Goal: Information Seeking & Learning: Learn about a topic

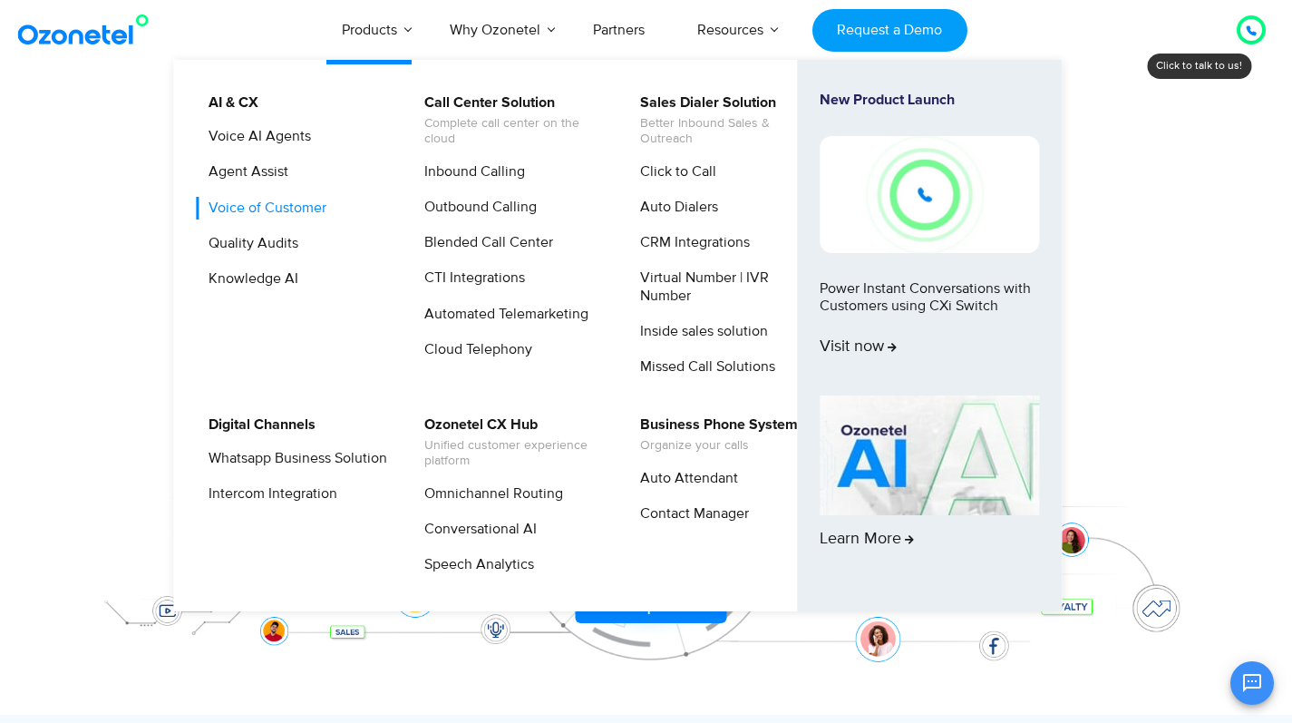
click at [274, 203] on link "Voice of Customer" at bounding box center [263, 208] width 132 height 23
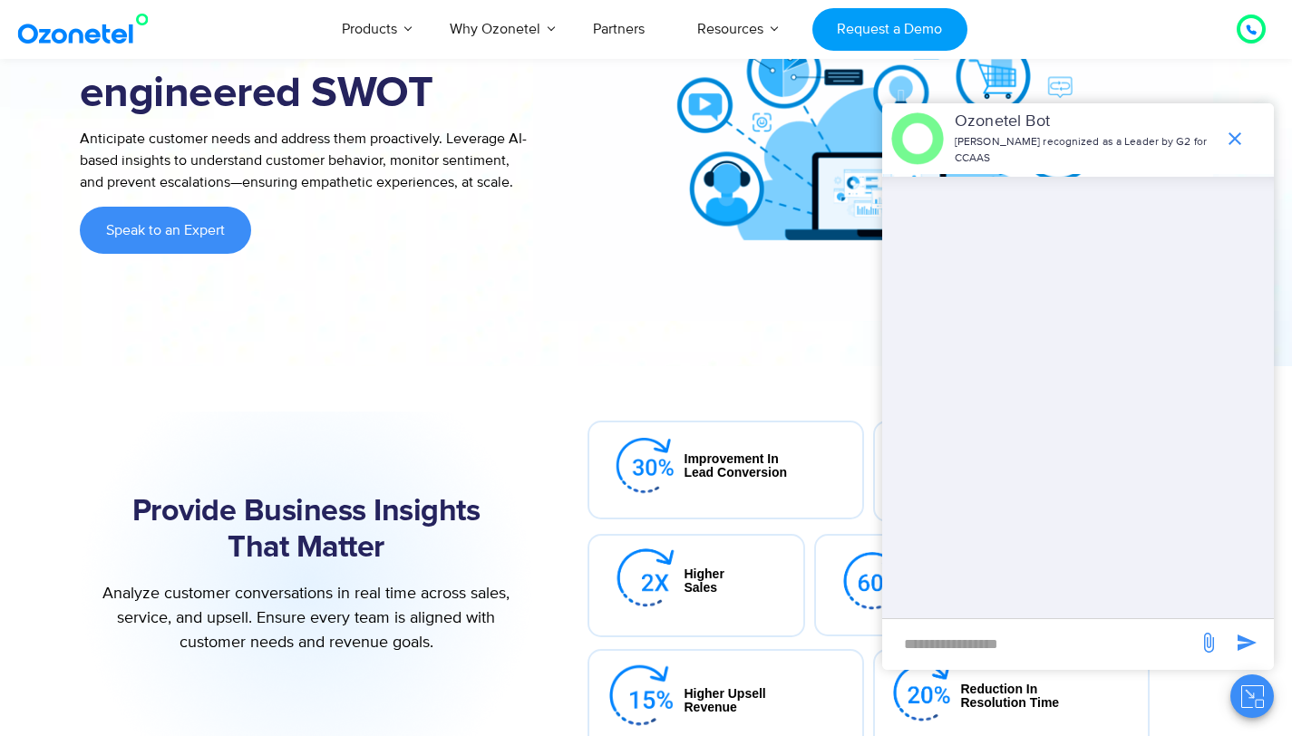
scroll to position [281, 0]
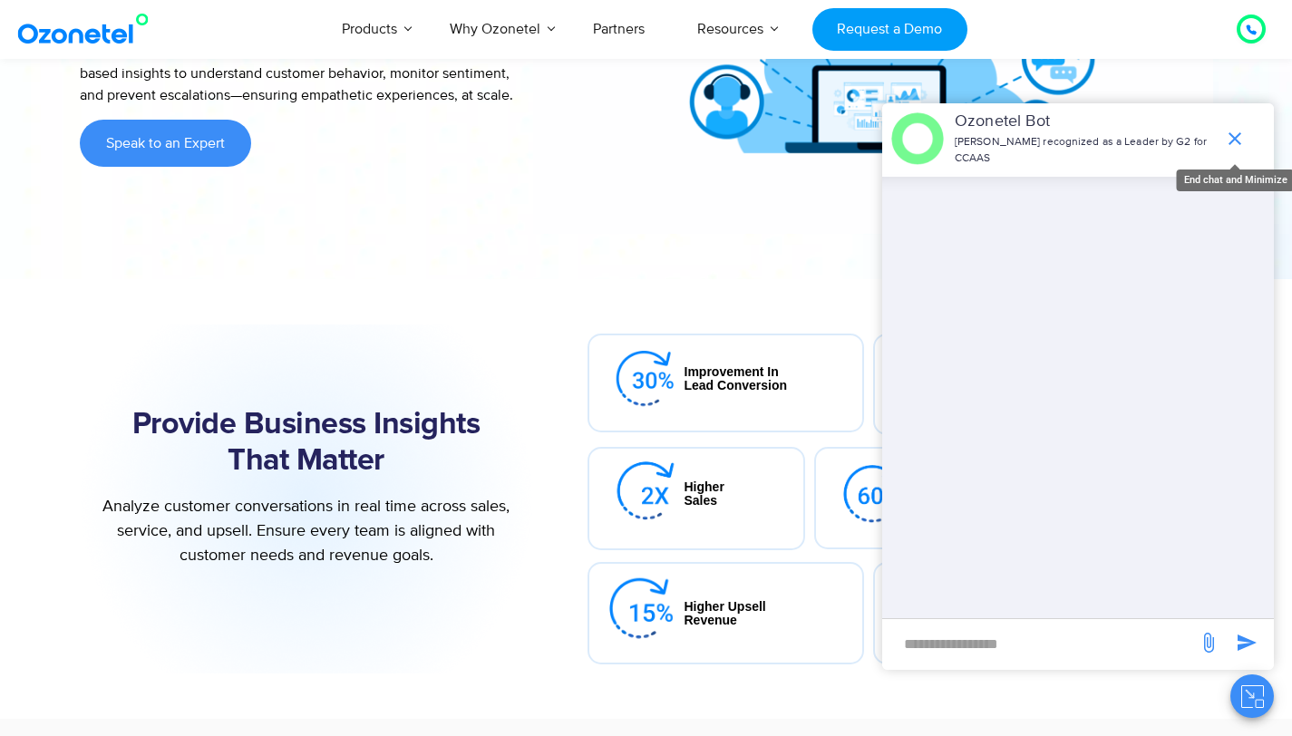
click at [1241, 138] on icon "end chat or minimize" at bounding box center [1235, 139] width 22 height 22
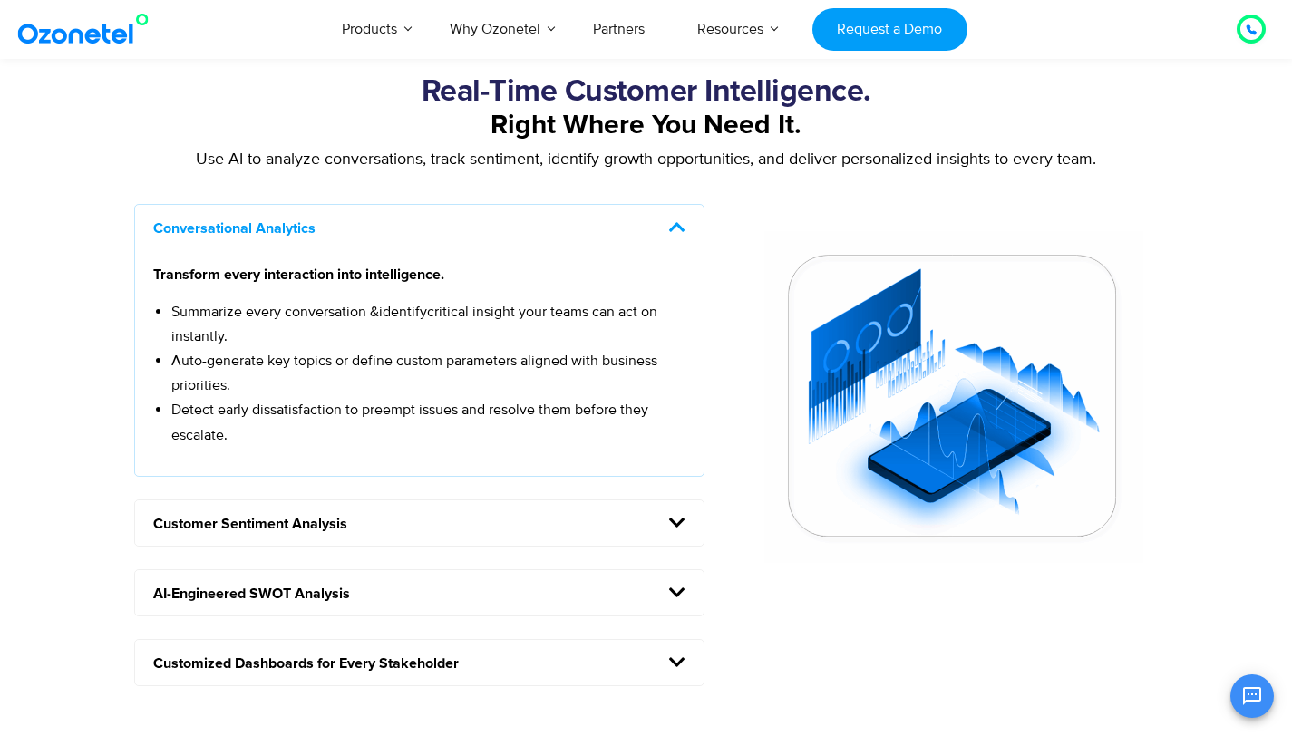
scroll to position [1606, 0]
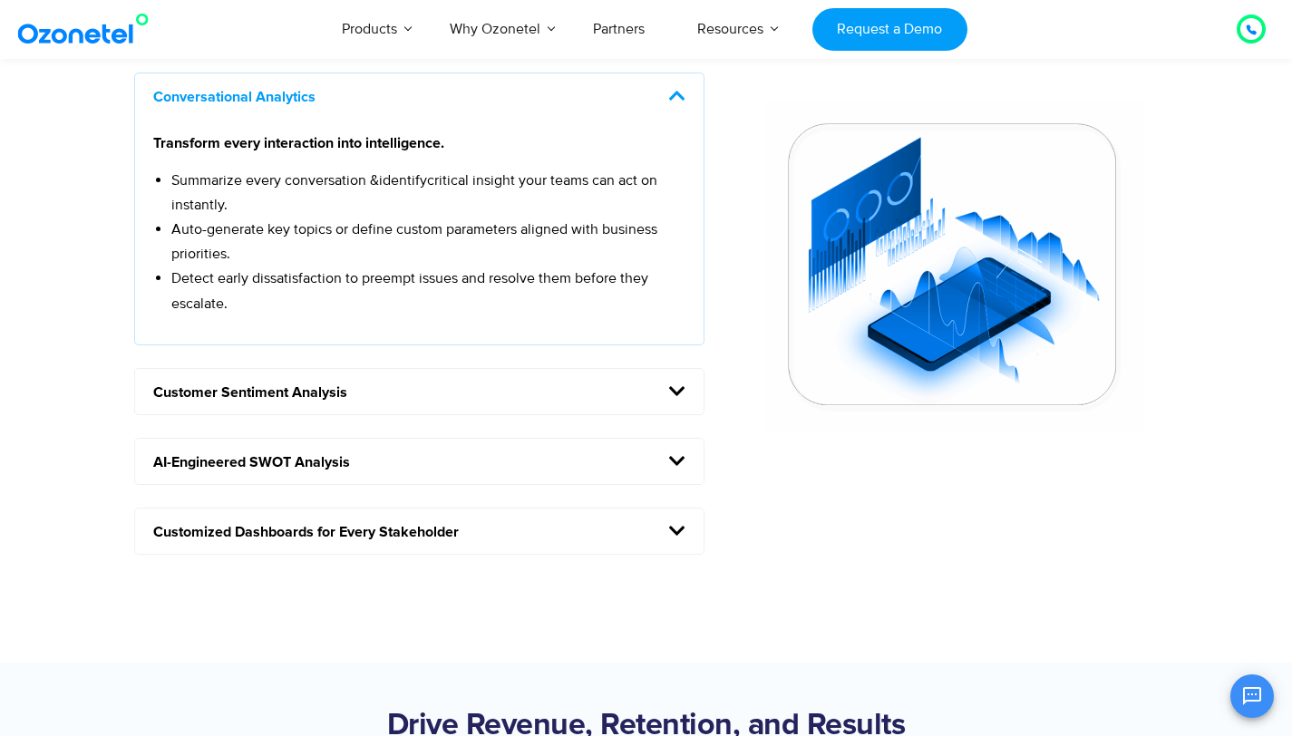
click at [679, 525] on icon at bounding box center [677, 531] width 16 height 18
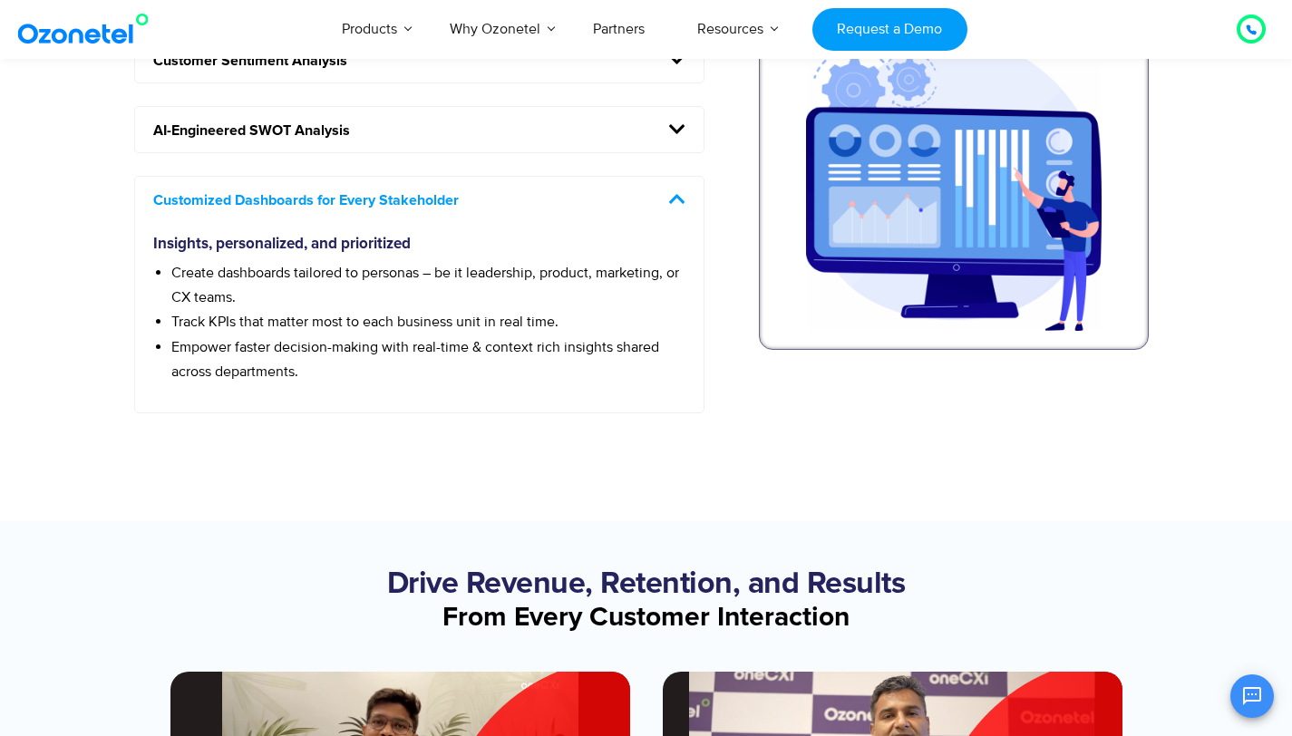
scroll to position [1695, 0]
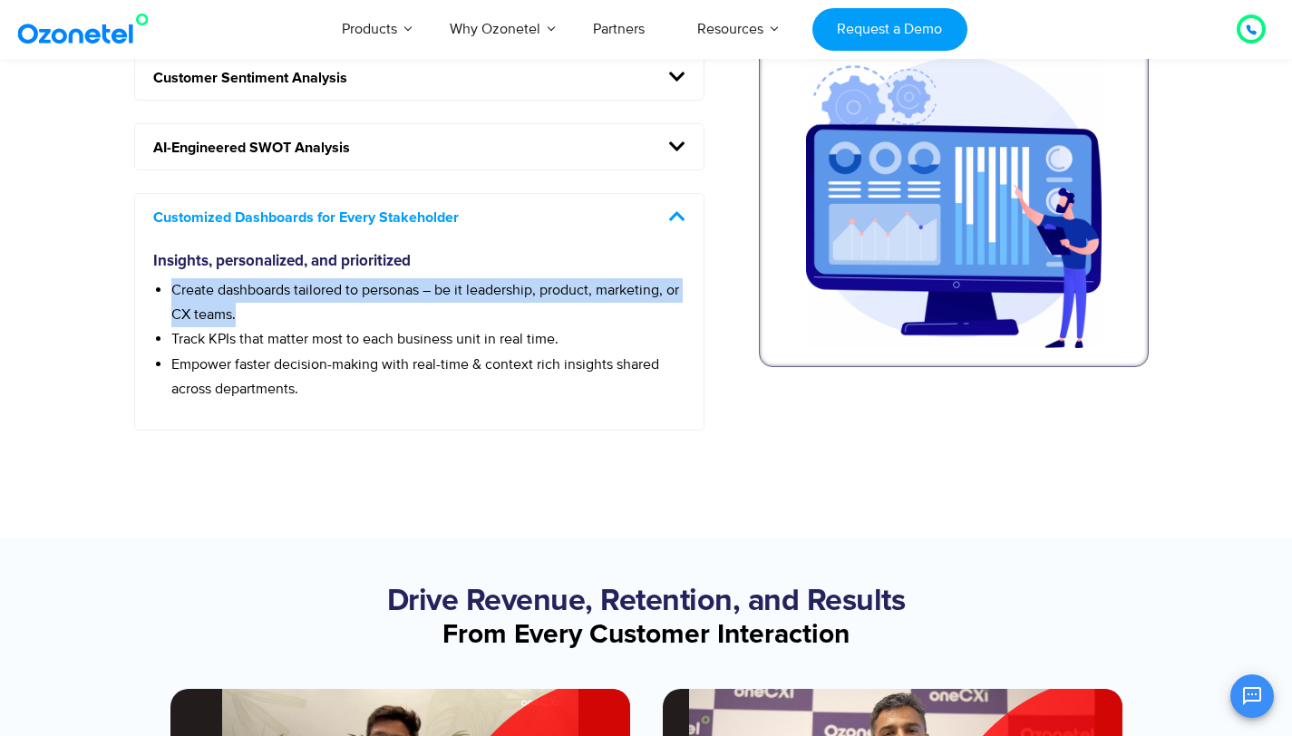
drag, startPoint x: 237, startPoint y: 319, endPoint x: 164, endPoint y: 291, distance: 77.8
click at [164, 291] on ul "Create dashboards tailored to personas – be it leadership, product, marketing, …" at bounding box center [419, 339] width 533 height 123
copy span "Create dashboards tailored to personas – be it leadership, product, marketing, …"
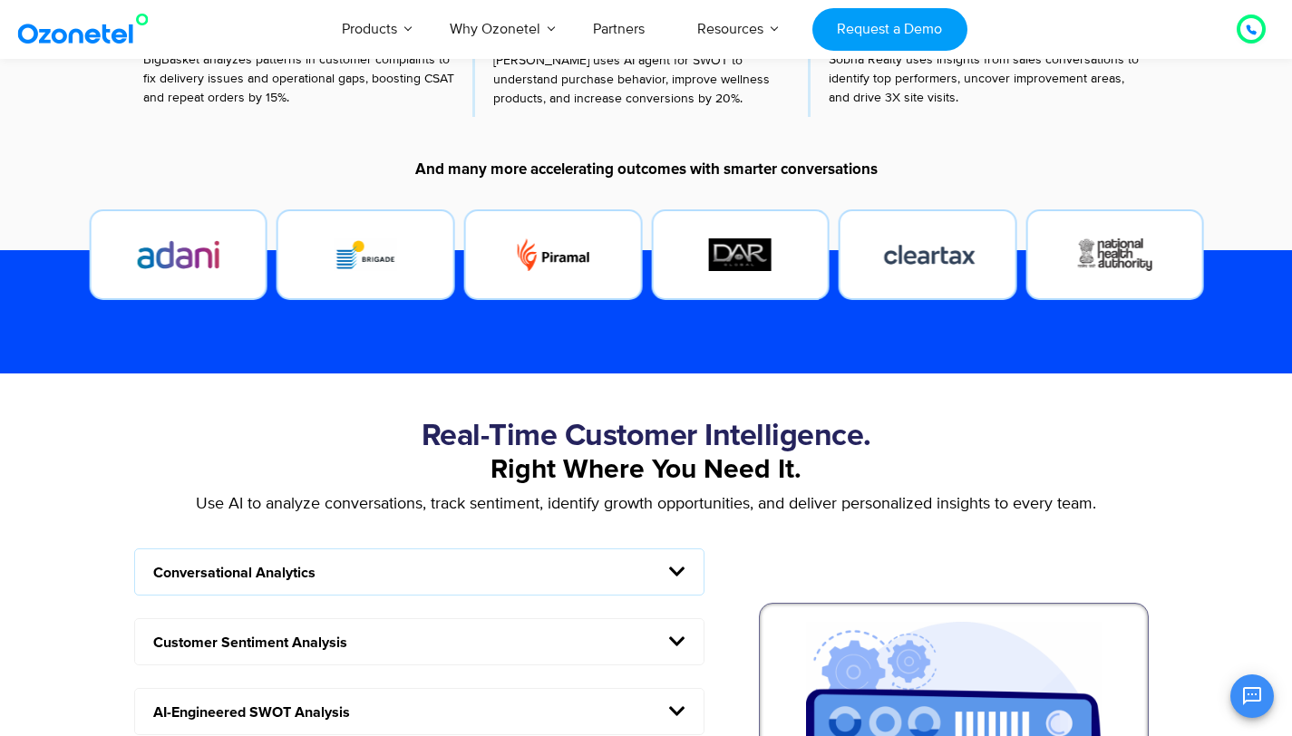
scroll to position [1228, 0]
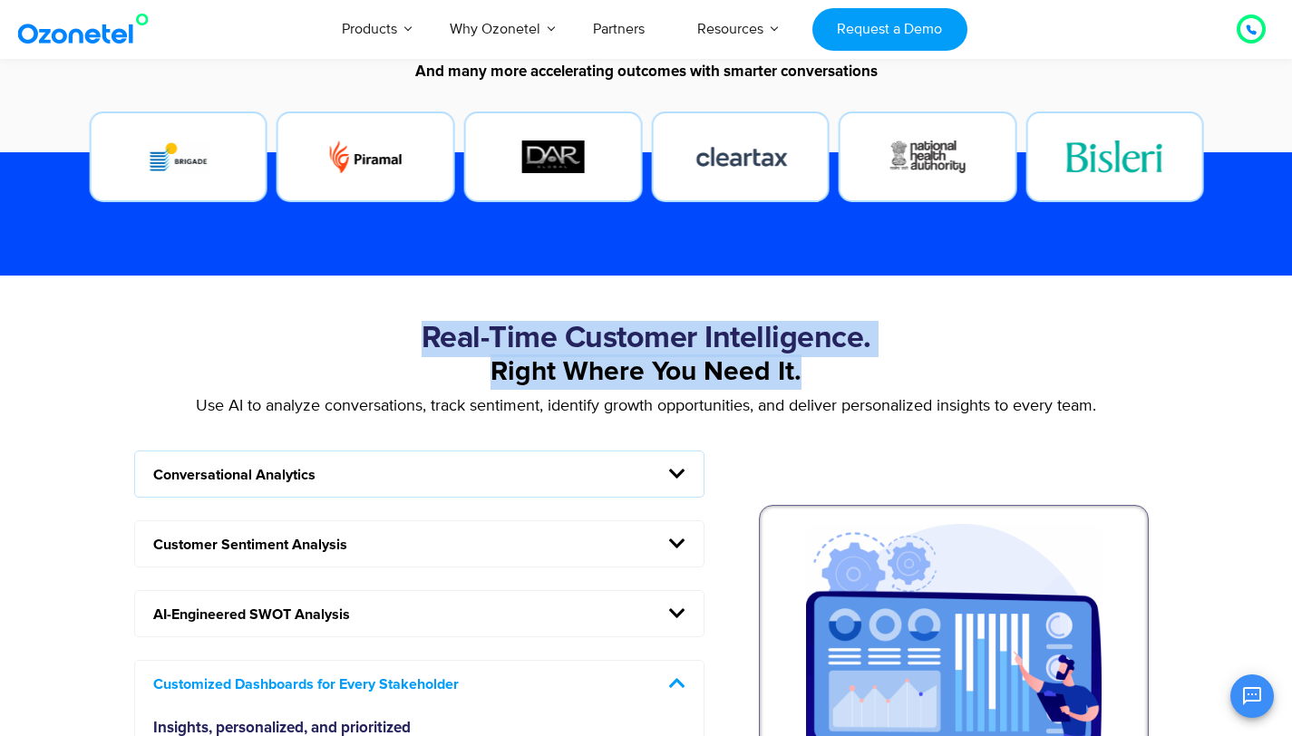
drag, startPoint x: 430, startPoint y: 336, endPoint x: 822, endPoint y: 379, distance: 394.2
click at [822, 379] on div "Real-Time Customer Intelligence. Right Where You Need It. Use AI to analyze con…" at bounding box center [646, 650] width 1043 height 658
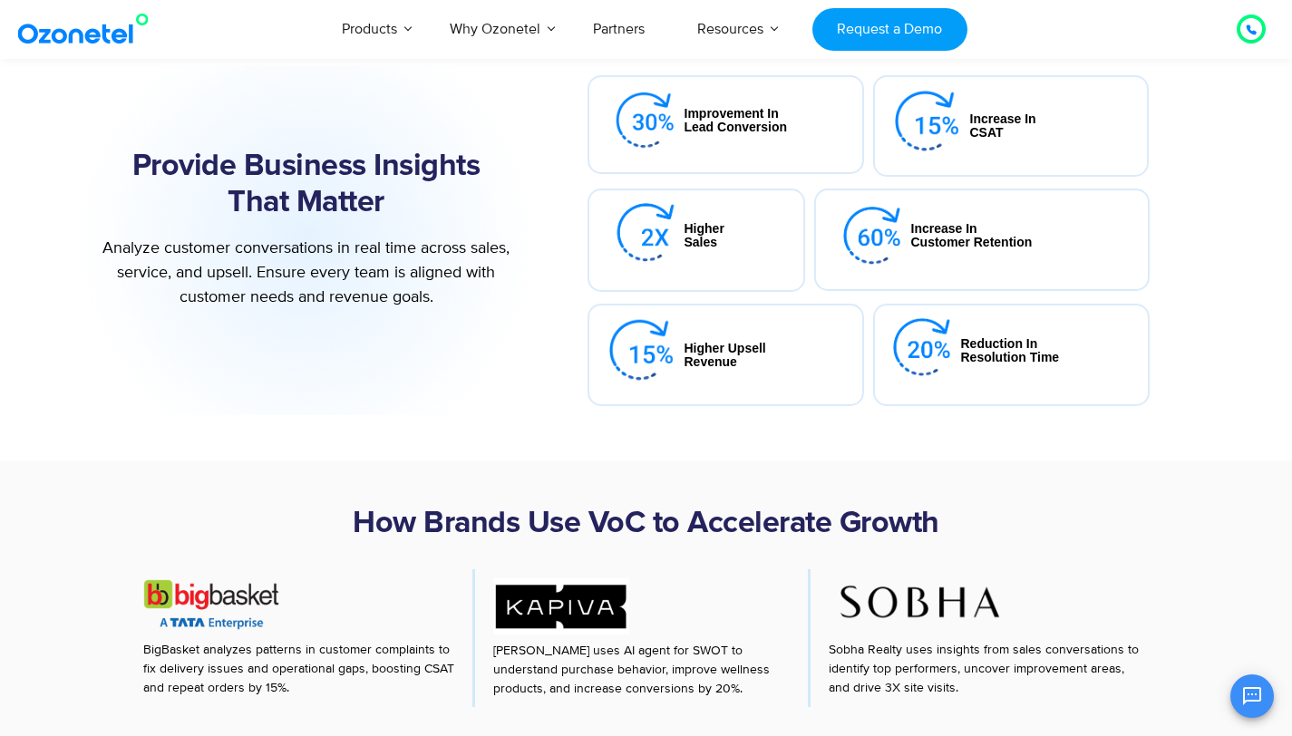
scroll to position [555, 0]
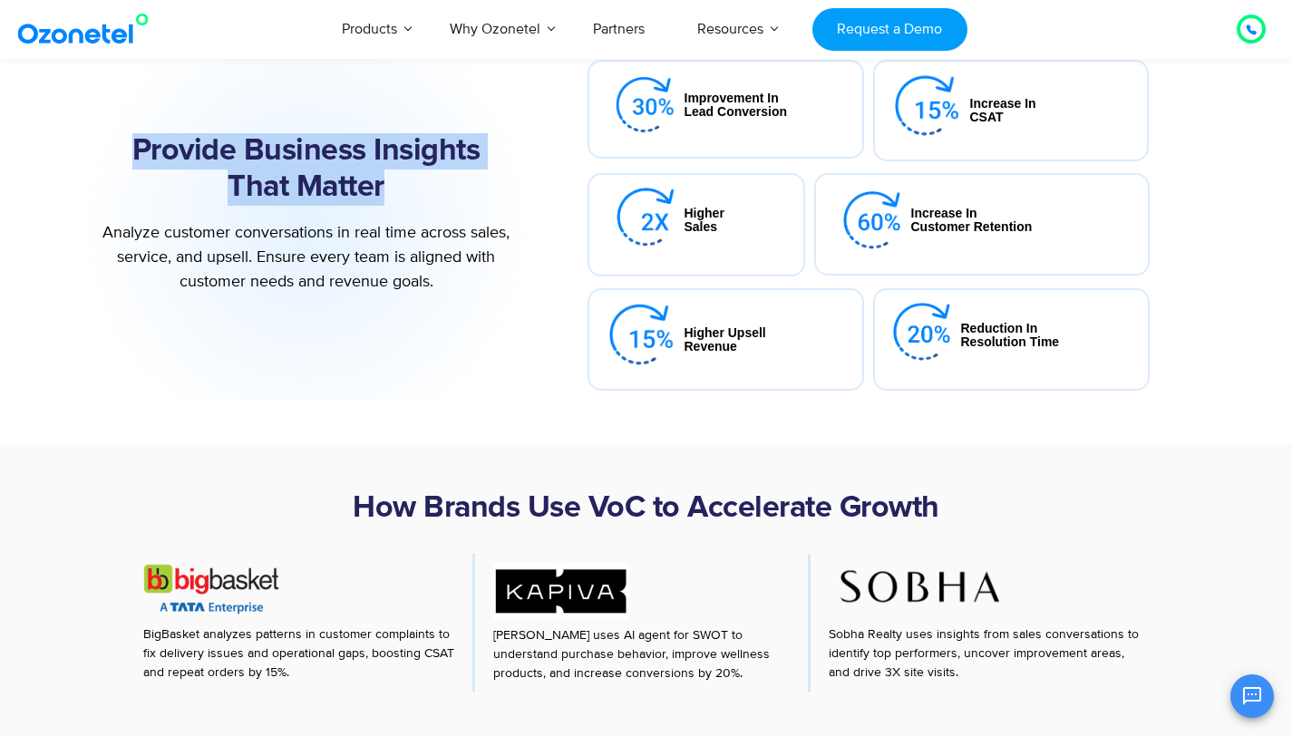
drag, startPoint x: 232, startPoint y: 171, endPoint x: 416, endPoint y: 207, distance: 187.6
click at [416, 207] on div "Provide Business Insights That Matter" at bounding box center [306, 174] width 435 height 83
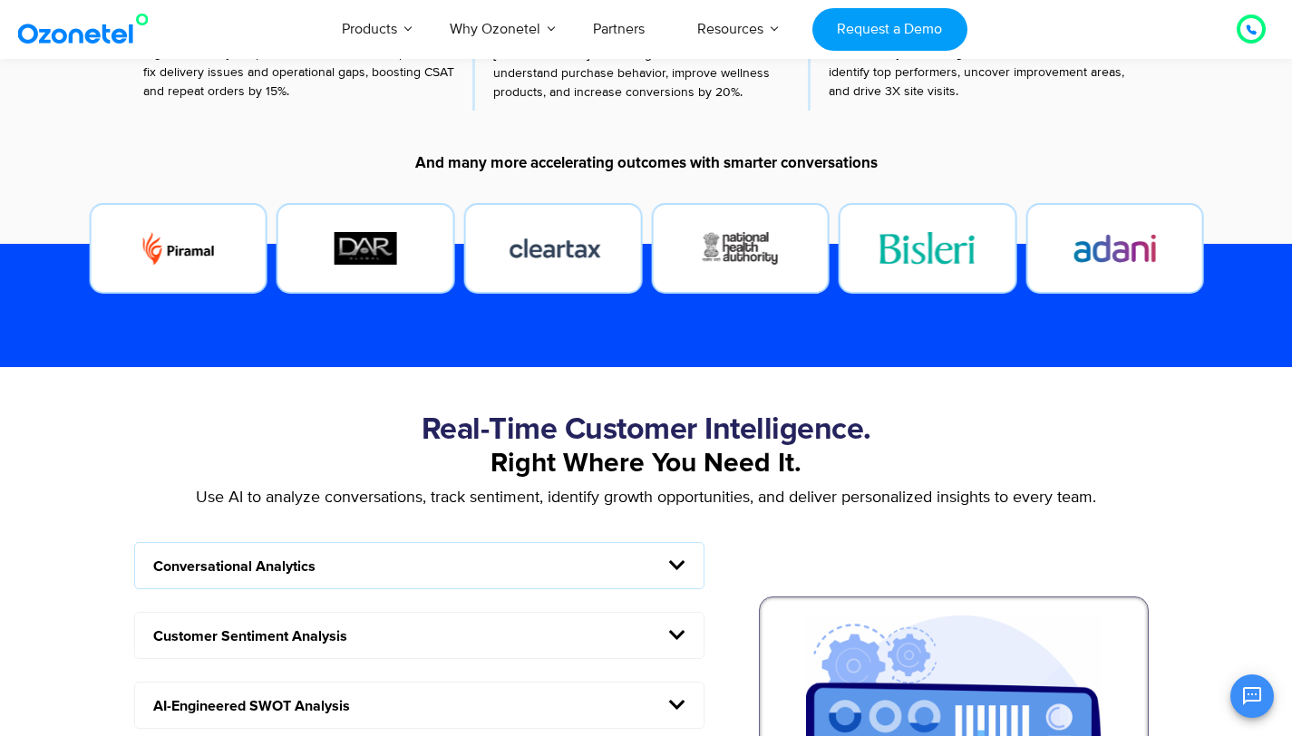
scroll to position [1136, 0]
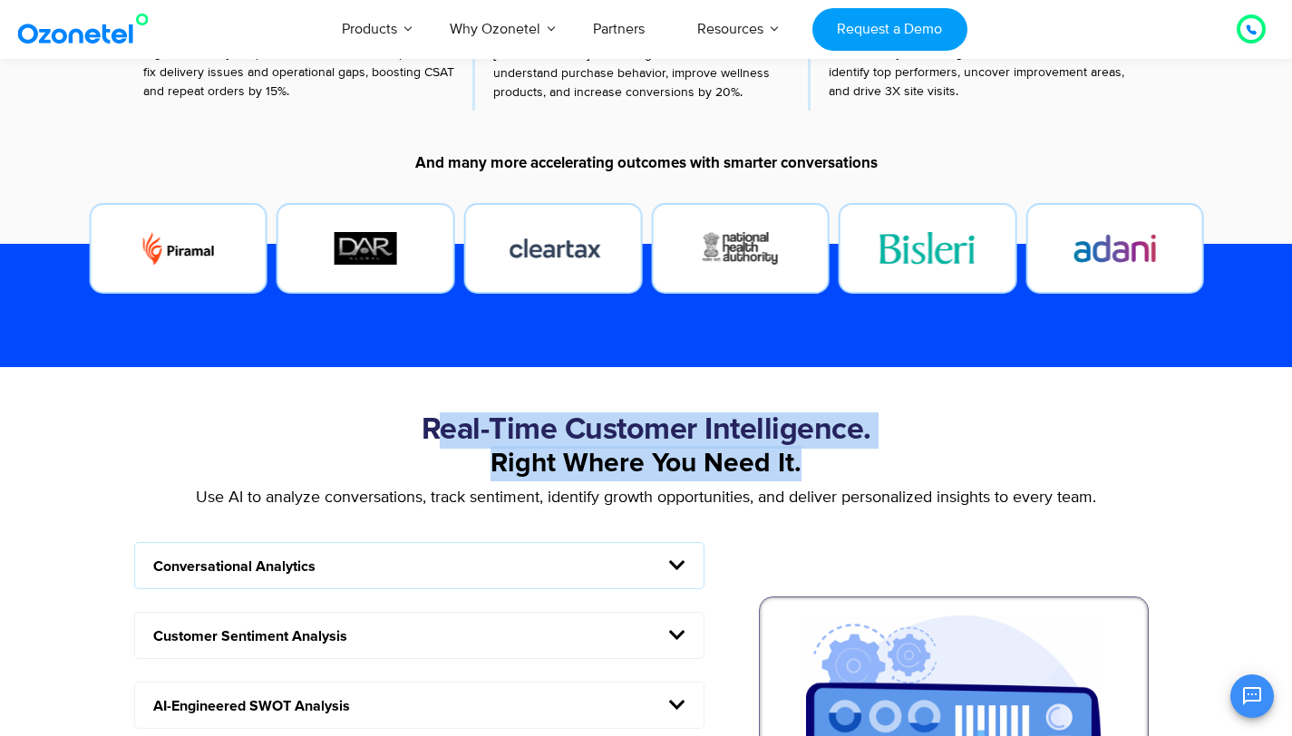
drag, startPoint x: 434, startPoint y: 425, endPoint x: 821, endPoint y: 467, distance: 389.5
click at [821, 467] on div "Real-Time Customer Intelligence. Right Where You Need It. Use AI to analyze con…" at bounding box center [646, 742] width 1043 height 658
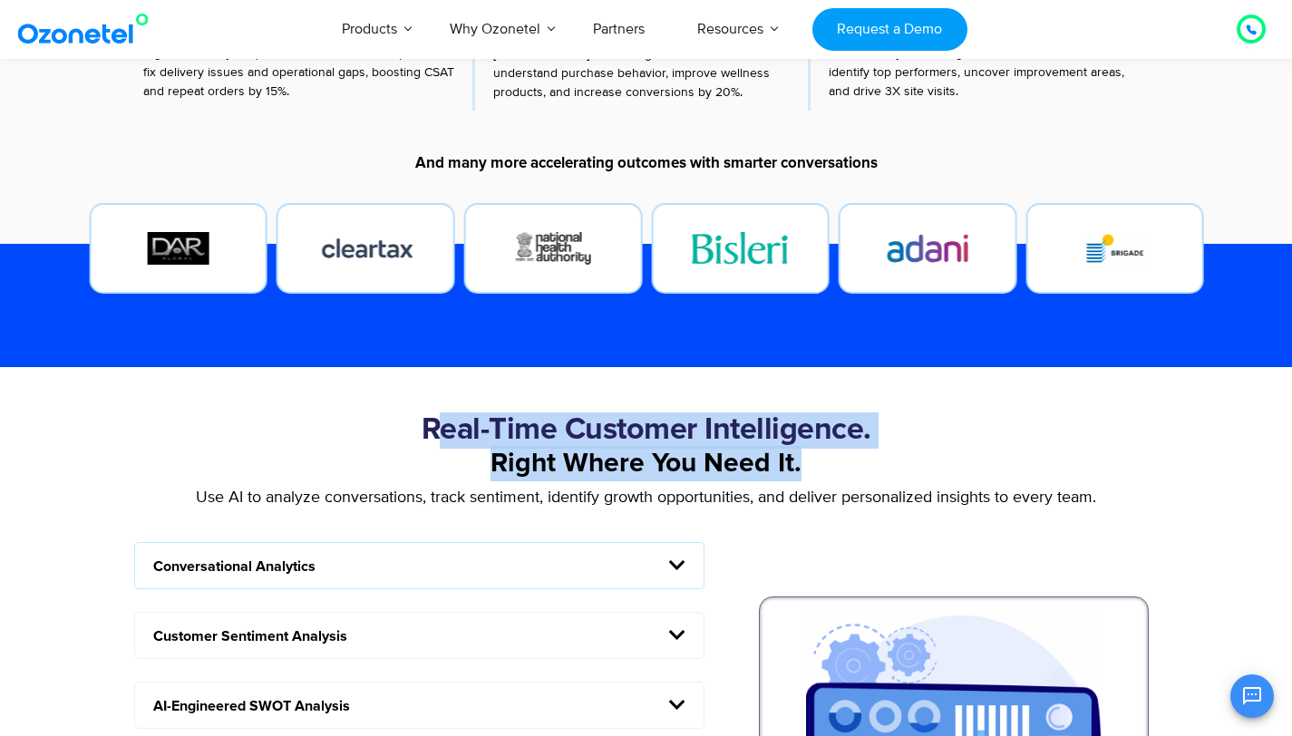
click at [452, 444] on h2 "Real-Time Customer Intelligence." at bounding box center [646, 431] width 1043 height 36
drag, startPoint x: 411, startPoint y: 425, endPoint x: 821, endPoint y: 480, distance: 413.5
click at [821, 480] on div "Real-Time Customer Intelligence. Right Where You Need It. Use AI to analyze con…" at bounding box center [646, 742] width 1043 height 658
copy div "Real-Time Customer Intelligence. Right Where You Need It."
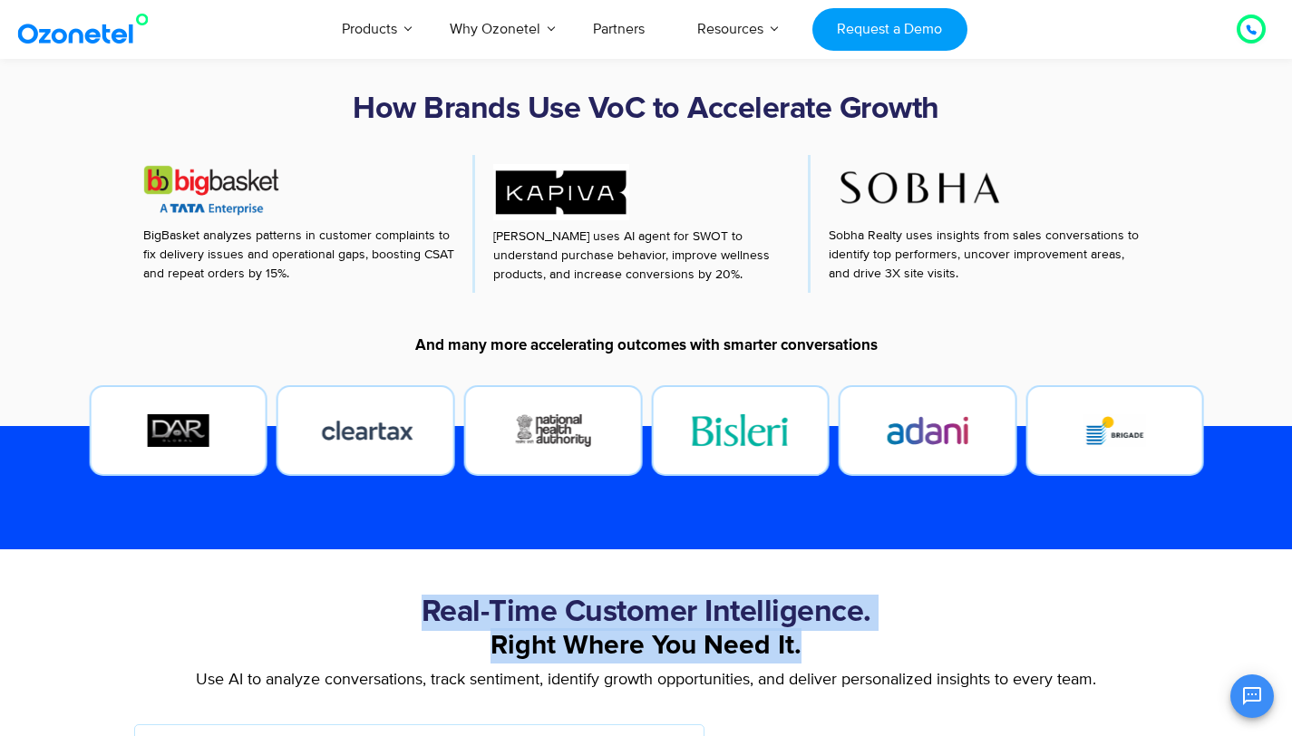
scroll to position [784, 0]
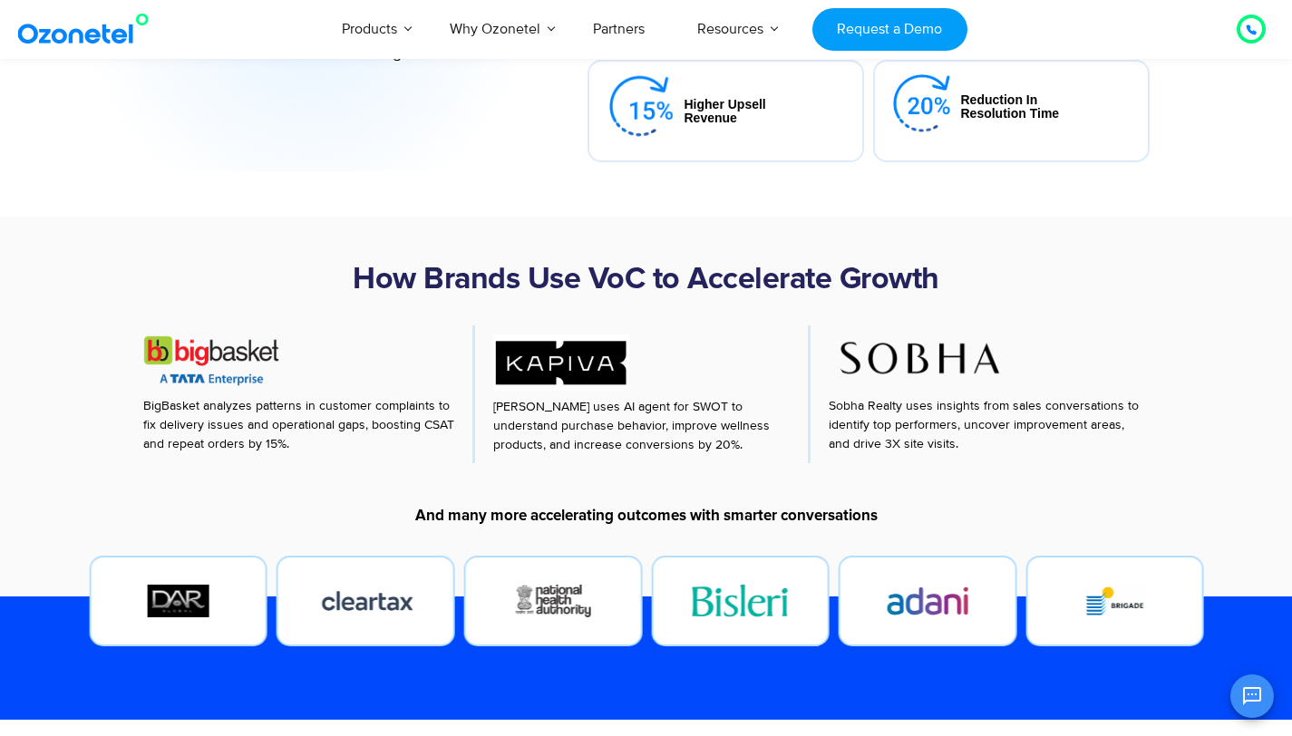
drag, startPoint x: 356, startPoint y: 279, endPoint x: 974, endPoint y: 442, distance: 638.6
click at [974, 442] on div "How Brands Use VoC to Accelerate Growth BigBasket analyzes patterns in customer…" at bounding box center [646, 415] width 1043 height 307
click at [578, 303] on div "How Brands Use VoC to Accelerate Growth" at bounding box center [646, 293] width 1043 height 63
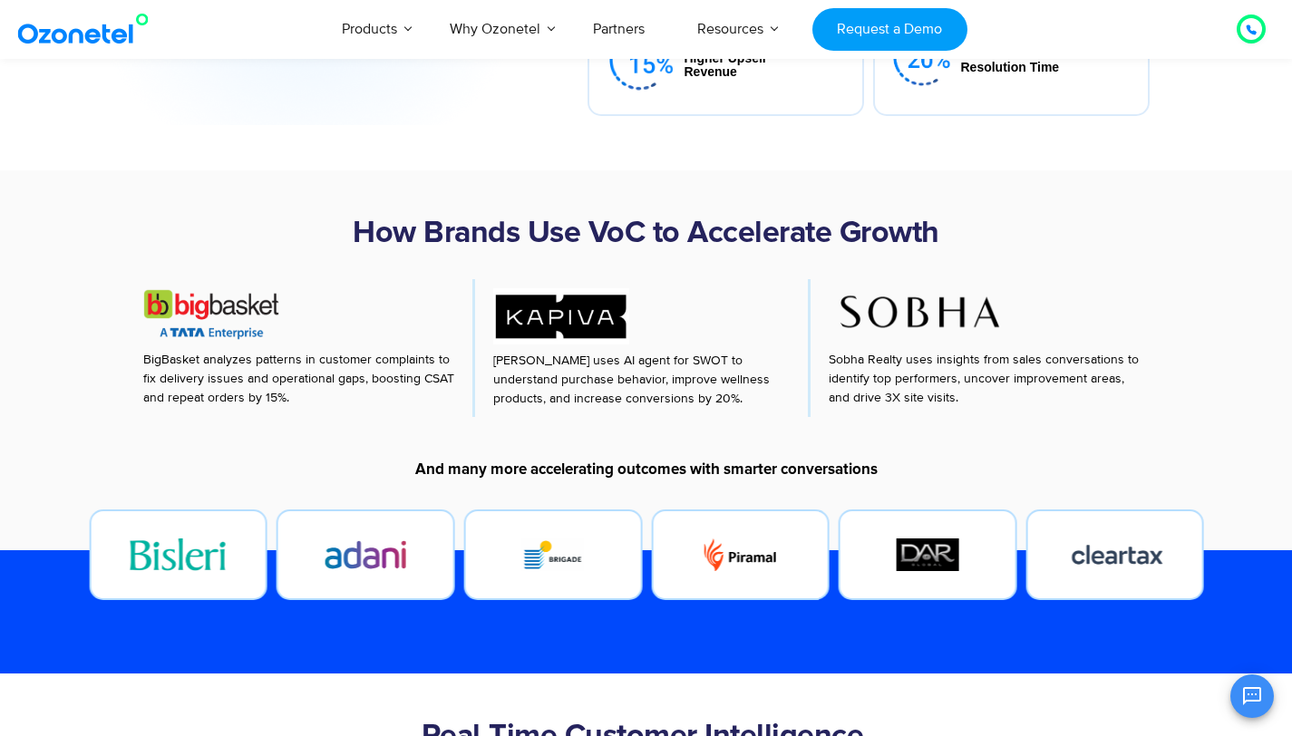
scroll to position [912, 0]
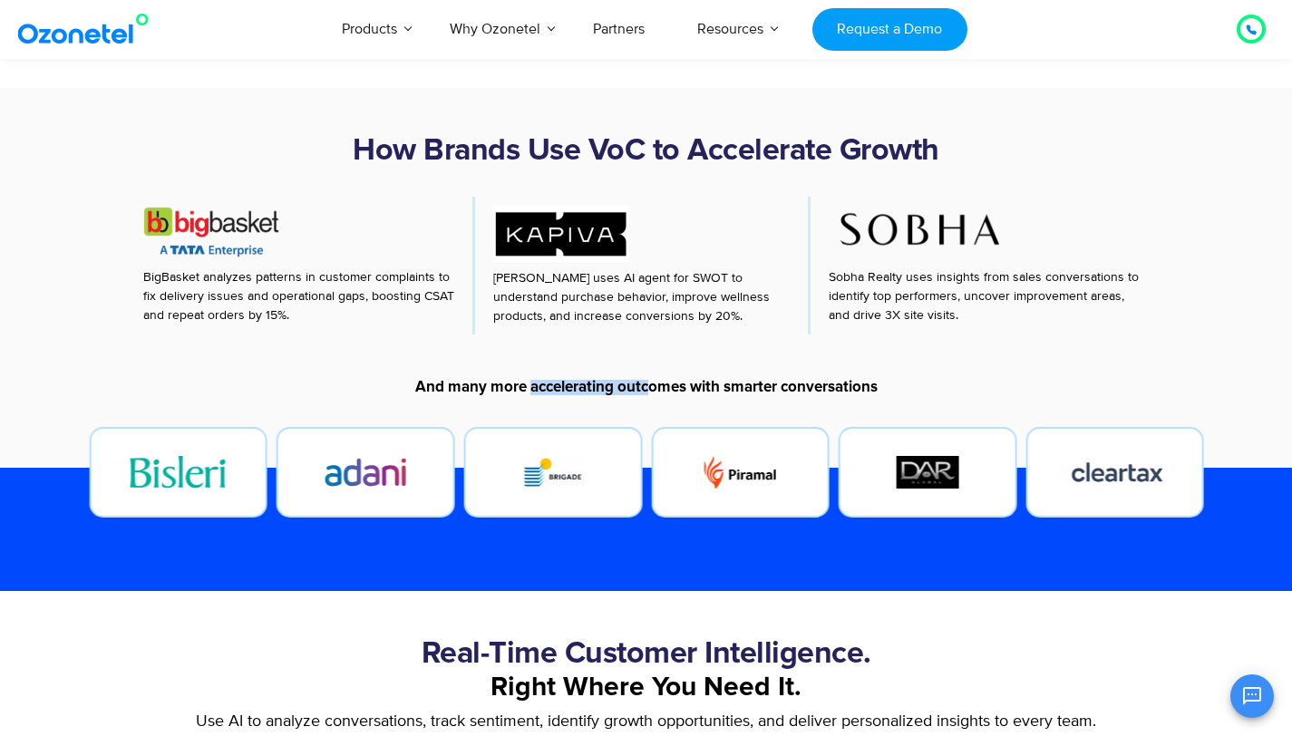
drag, startPoint x: 531, startPoint y: 389, endPoint x: 648, endPoint y: 391, distance: 116.1
click at [648, 391] on h6 "And many more accelerating outcomes with smarter conversations" at bounding box center [646, 387] width 1043 height 15
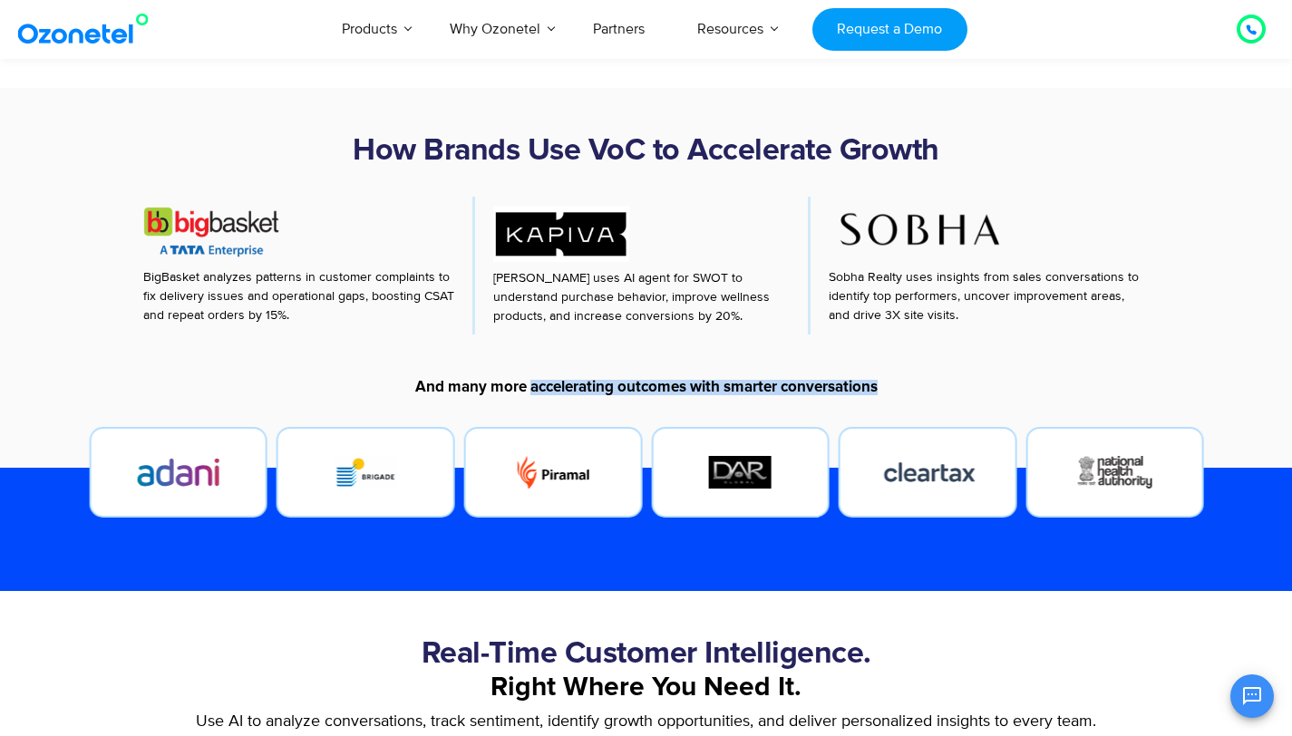
drag, startPoint x: 564, startPoint y: 396, endPoint x: 880, endPoint y: 395, distance: 315.6
click at [880, 395] on h6 "And many more accelerating outcomes with smarter conversations" at bounding box center [646, 387] width 1043 height 15
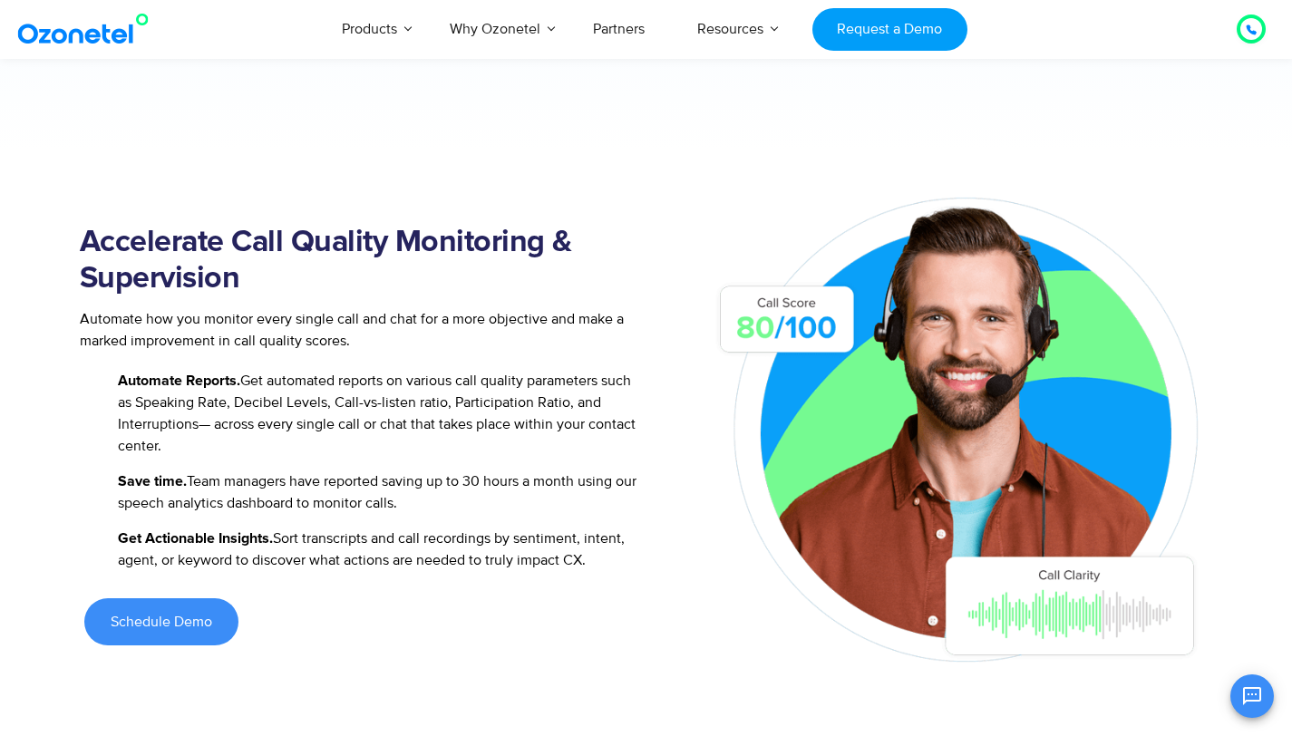
scroll to position [1181, 0]
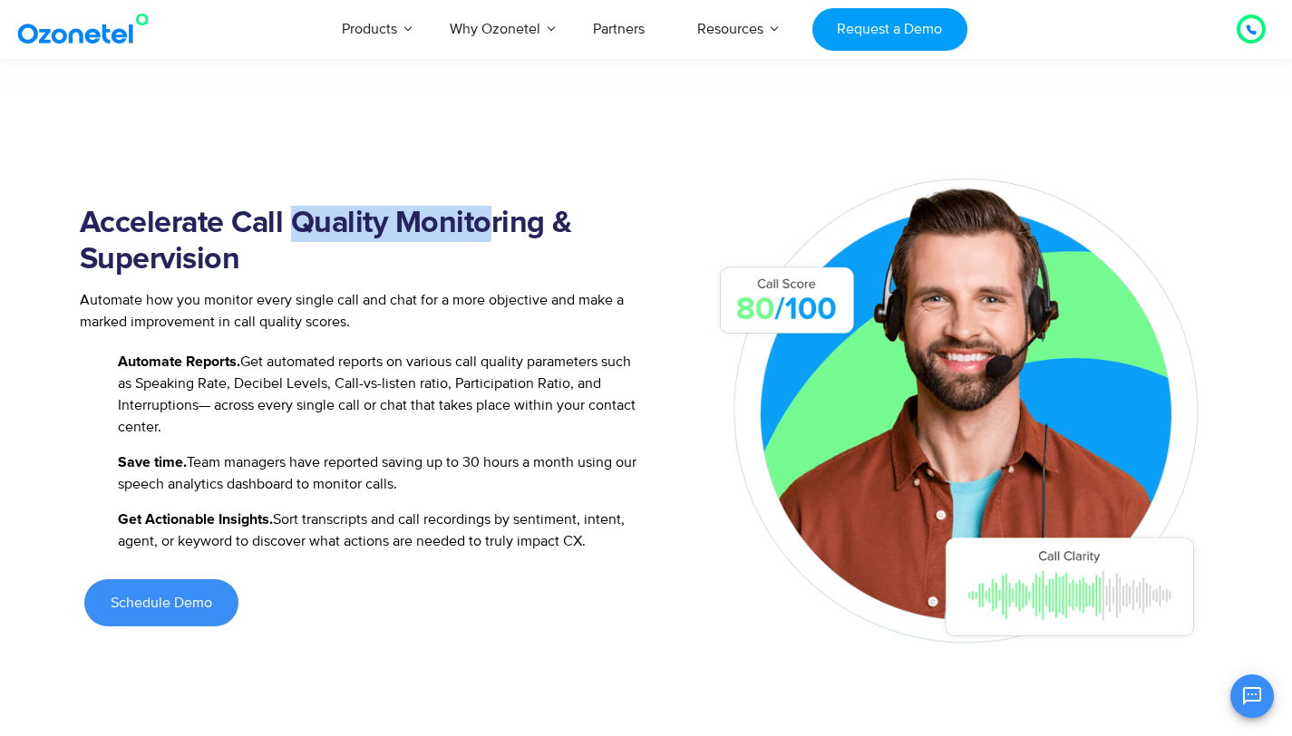
drag, startPoint x: 298, startPoint y: 222, endPoint x: 488, endPoint y: 228, distance: 189.6
click at [488, 228] on h2 "Accelerate Call Quality Monitoring & Supervision" at bounding box center [363, 242] width 567 height 73
click at [466, 354] on span "Automate Reports. Get automated reports on various call quality parameters such…" at bounding box center [379, 394] width 533 height 87
